Goal: Find specific page/section: Find specific page/section

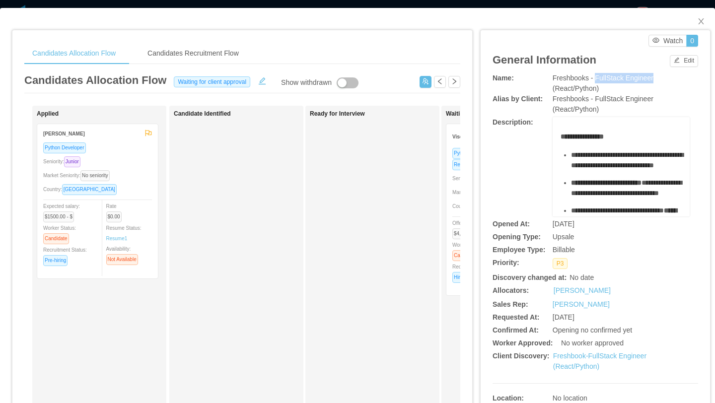
scroll to position [0, 342]
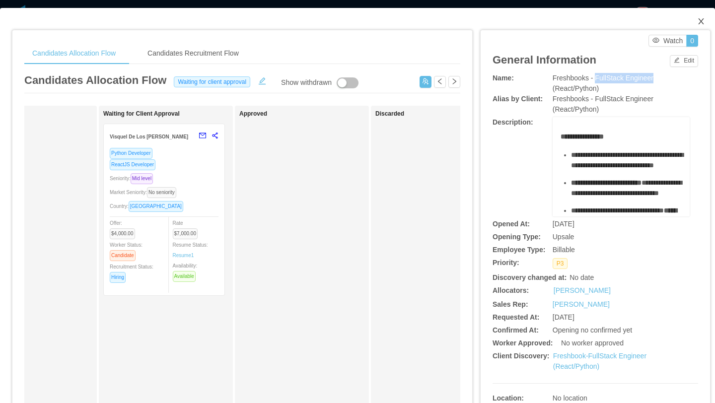
click at [703, 24] on icon "icon: close" at bounding box center [701, 21] width 8 height 8
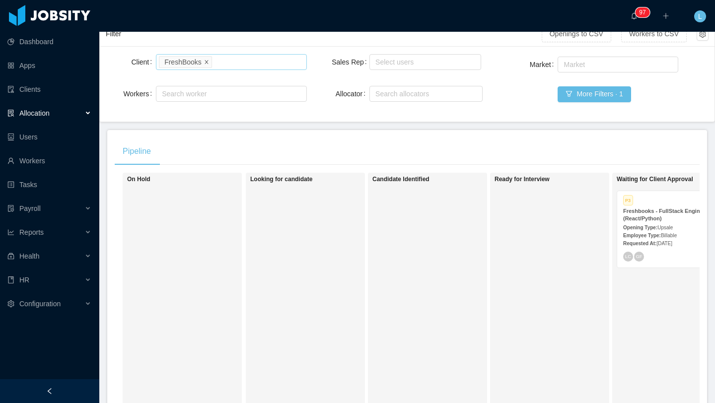
click at [207, 63] on icon "icon: close" at bounding box center [206, 61] width 5 height 5
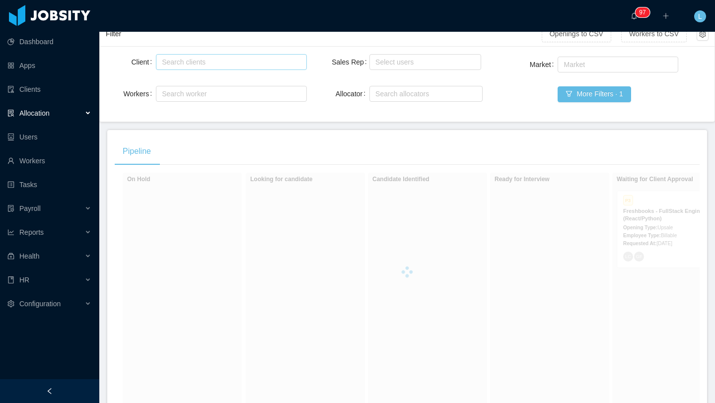
click at [207, 63] on div "Search clients" at bounding box center [229, 62] width 134 height 10
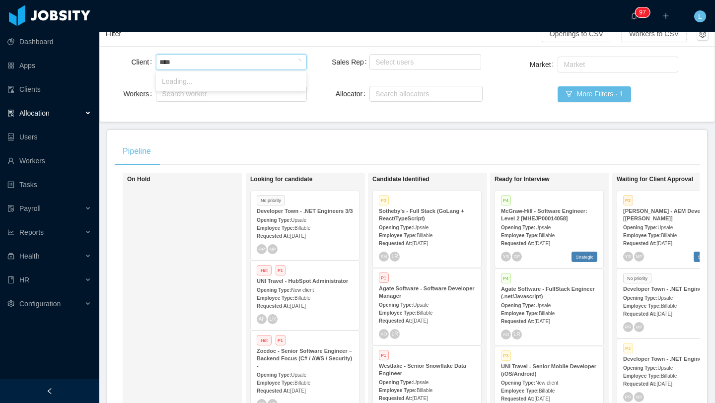
type input "*****"
click at [235, 83] on li "Evite" at bounding box center [231, 81] width 150 height 16
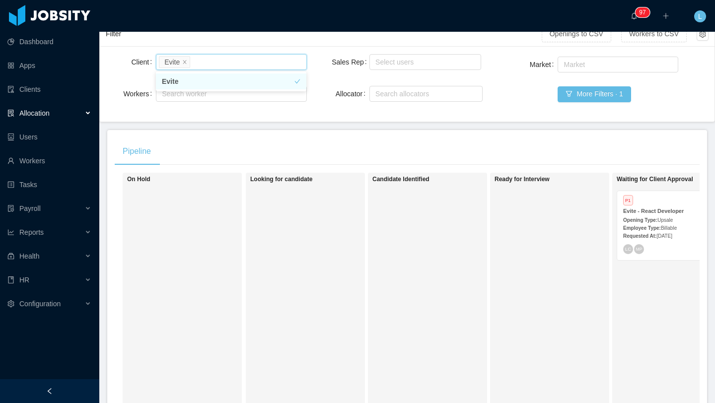
click at [249, 87] on li "Evite" at bounding box center [231, 81] width 150 height 16
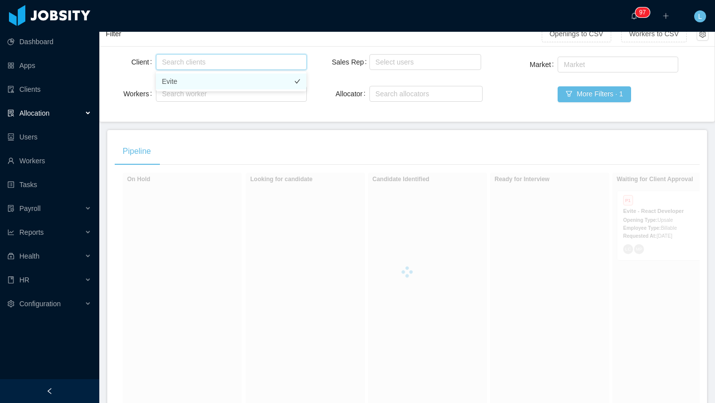
click at [192, 78] on li "Evite" at bounding box center [231, 81] width 150 height 16
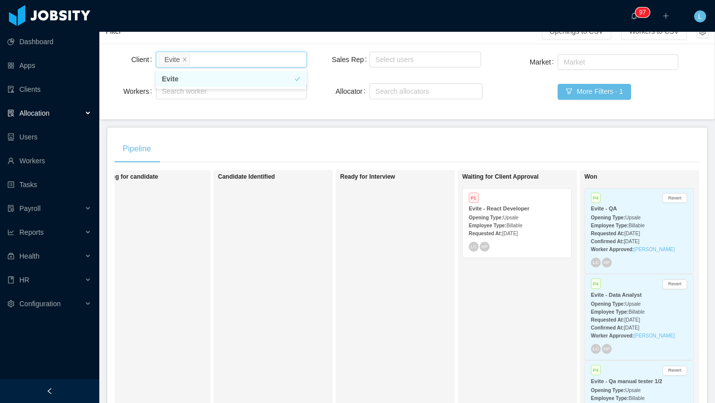
scroll to position [0, 155]
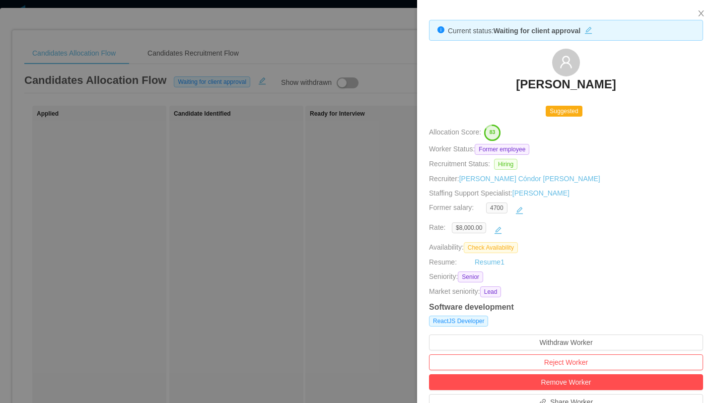
scroll to position [0, 130]
